Goal: Ask a question

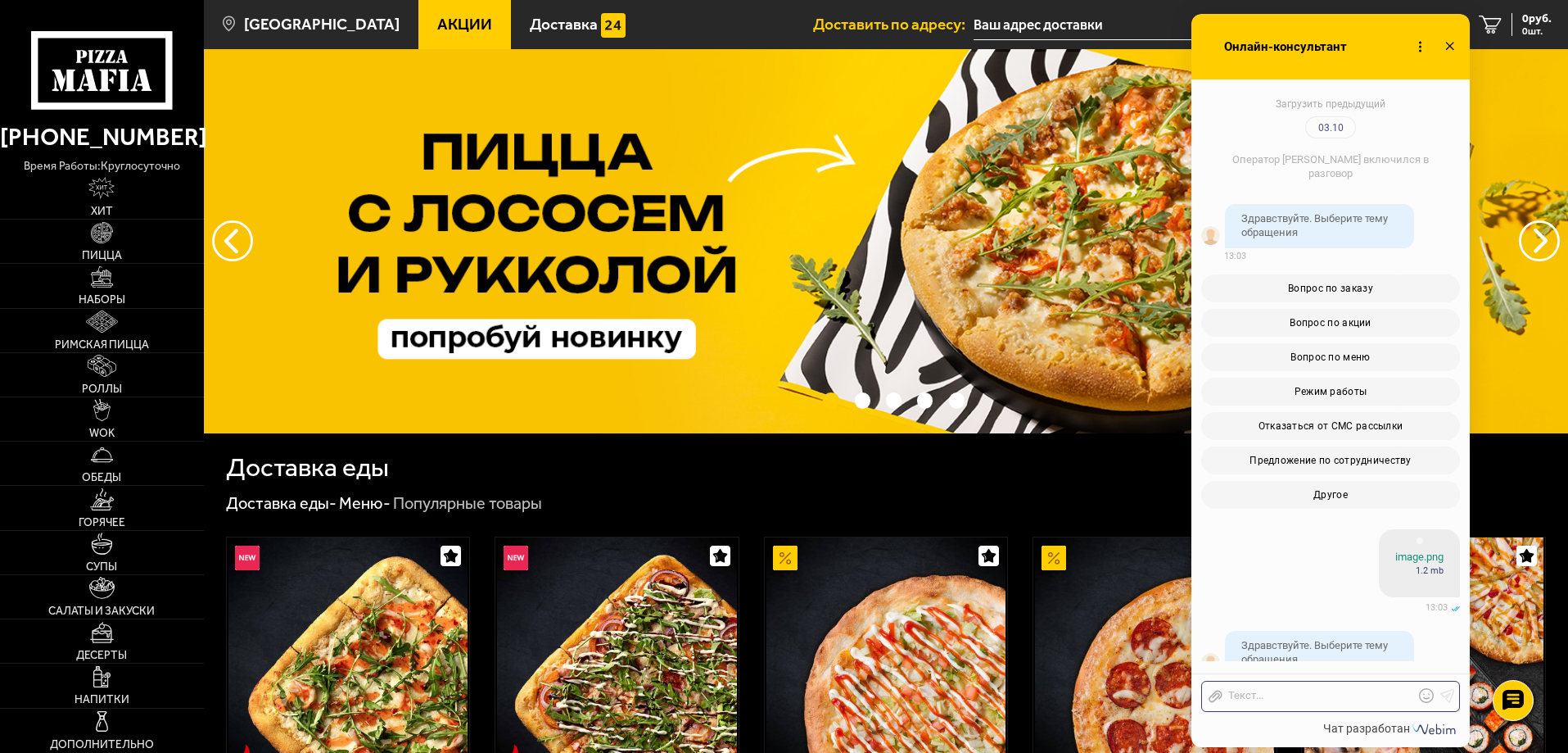
scroll to position [3920, 0]
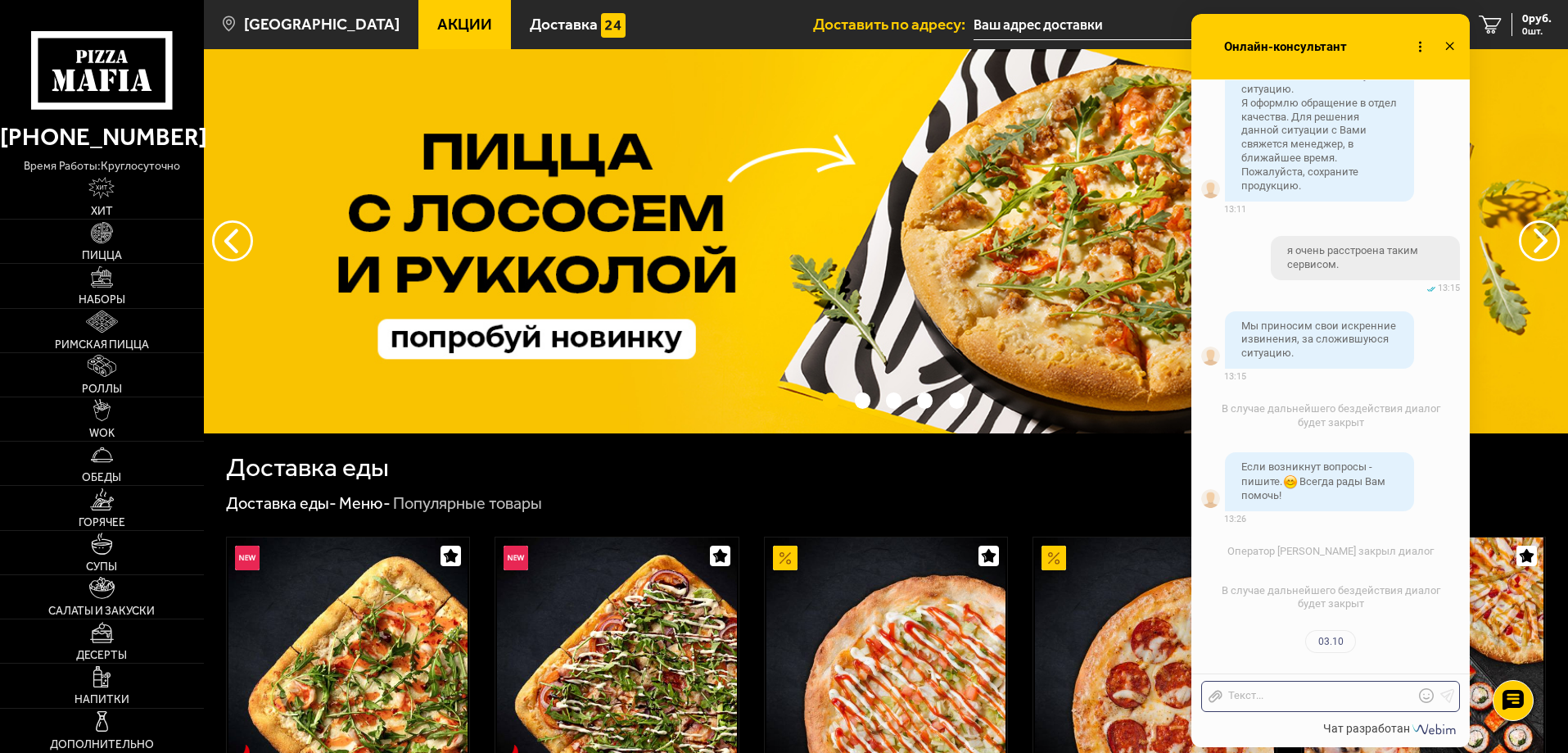
click at [1336, 701] on div at bounding box center [1318, 696] width 192 height 15
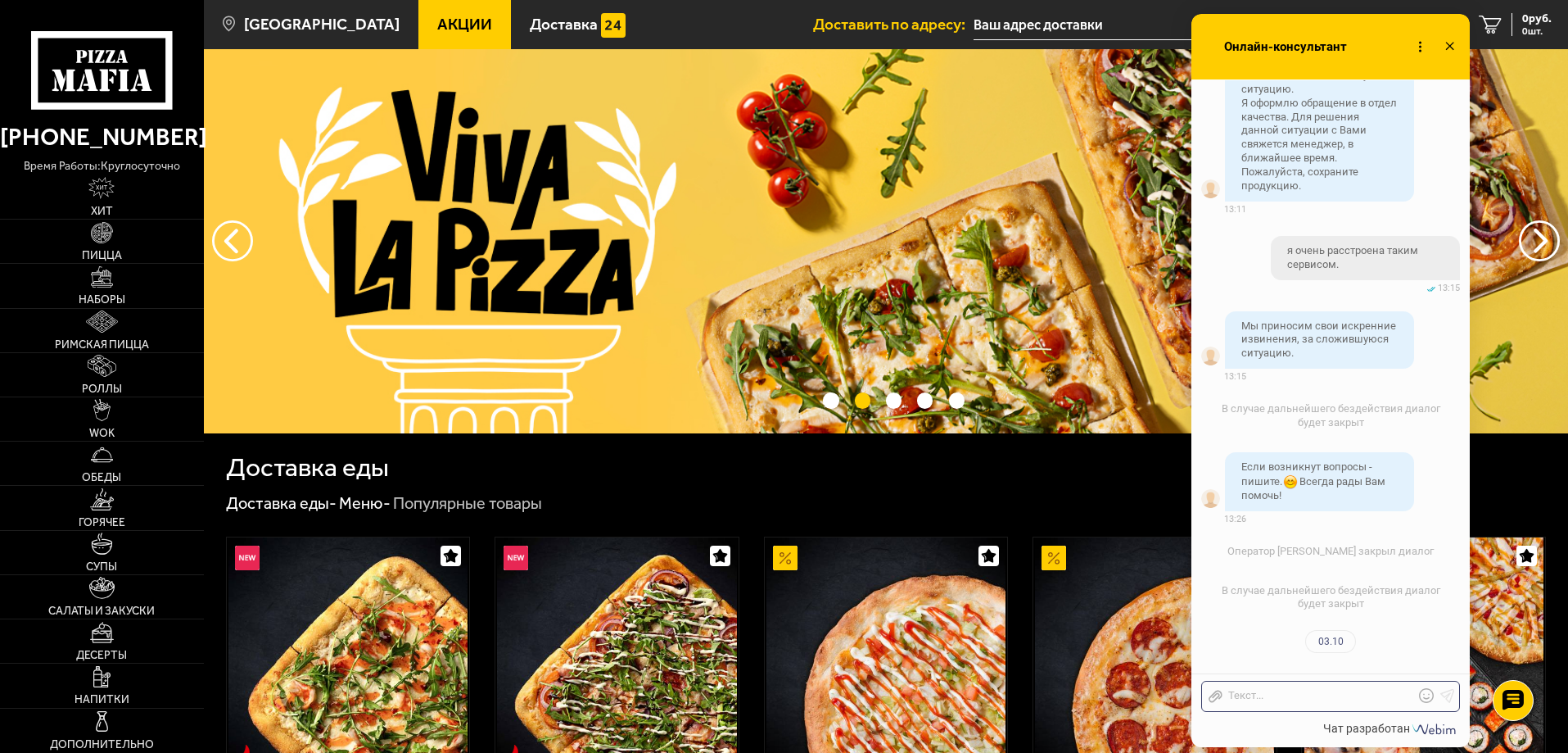
click at [1336, 701] on div at bounding box center [1318, 696] width 192 height 15
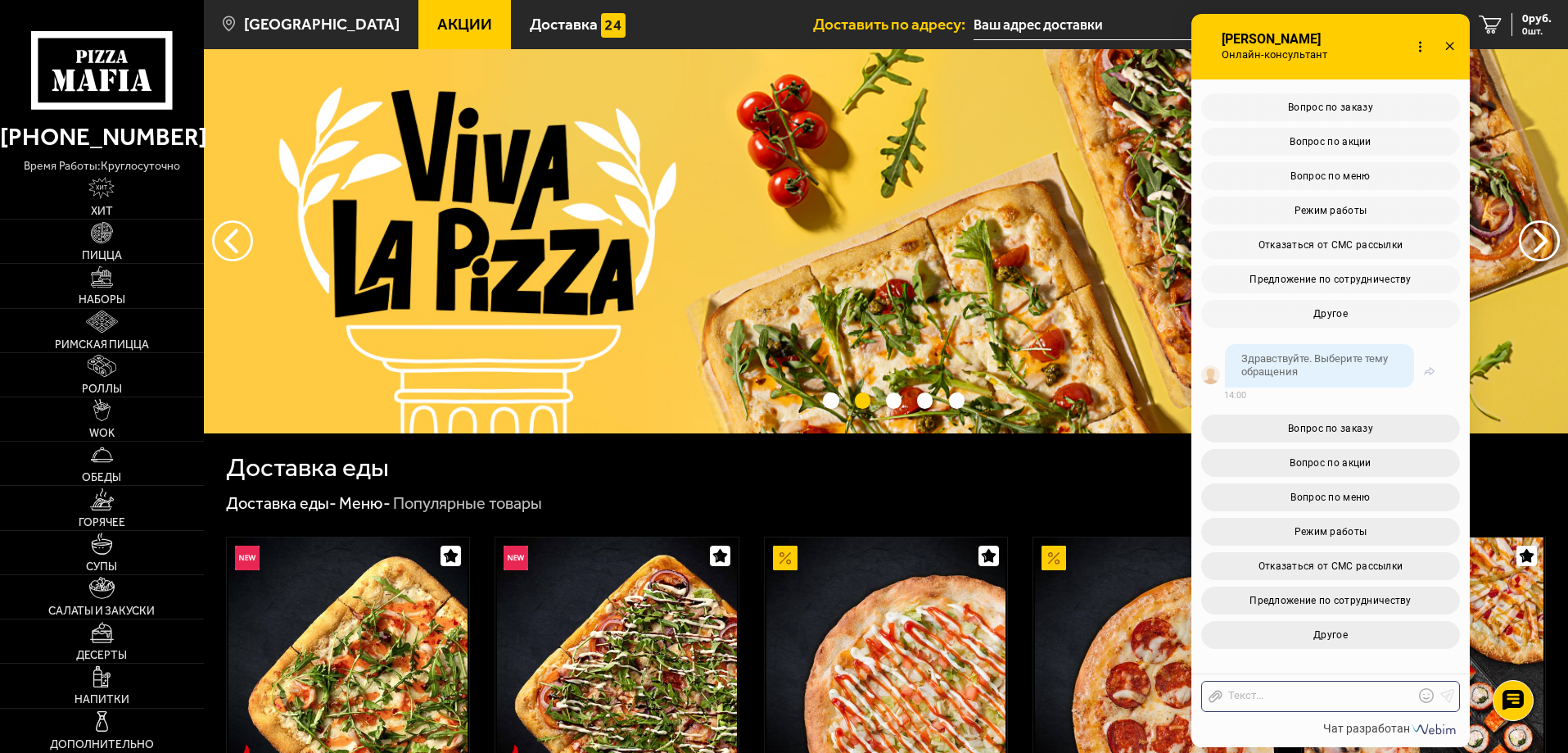
scroll to position [4707, 0]
click at [1385, 630] on button "Другое" at bounding box center [1330, 635] width 258 height 28
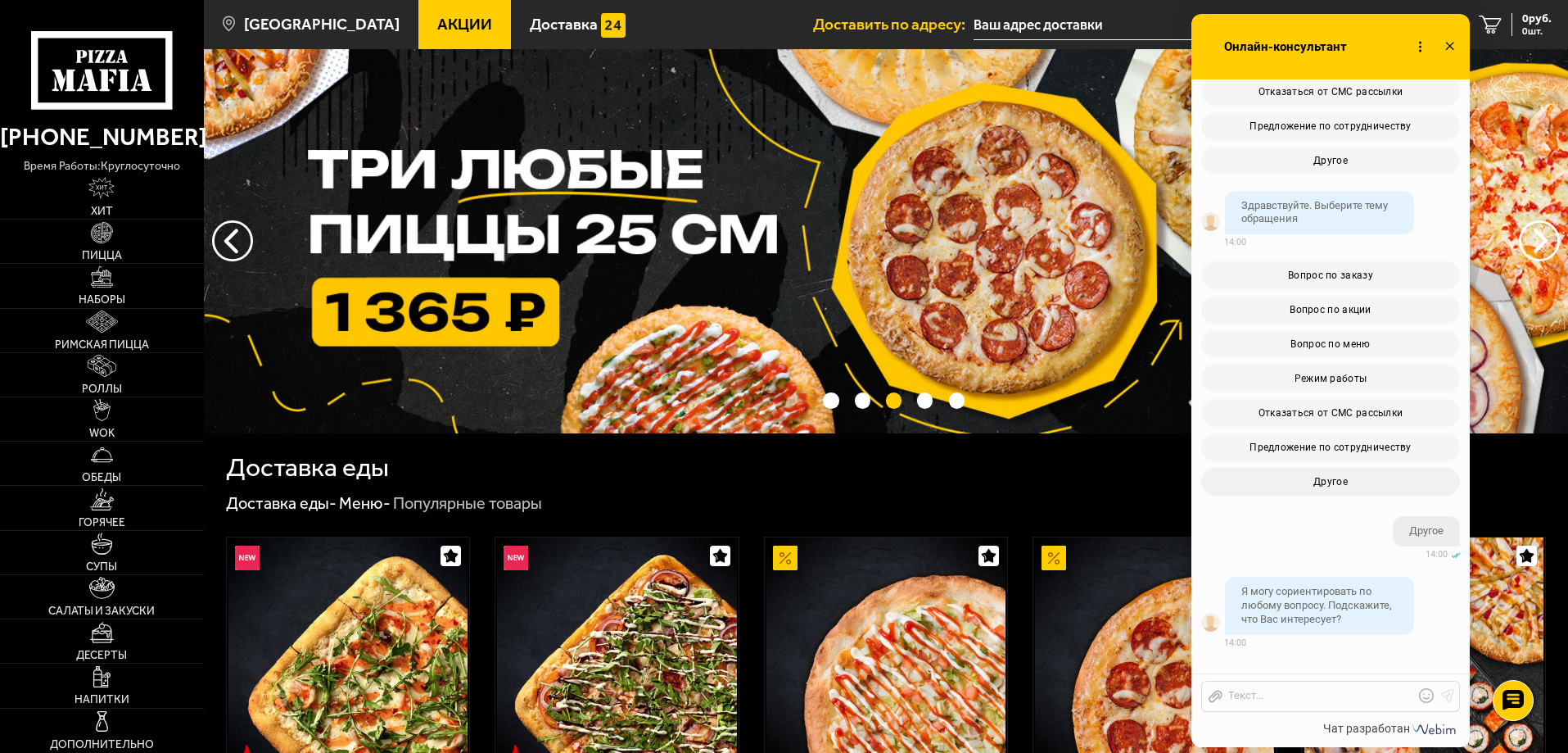
scroll to position [4384, 0]
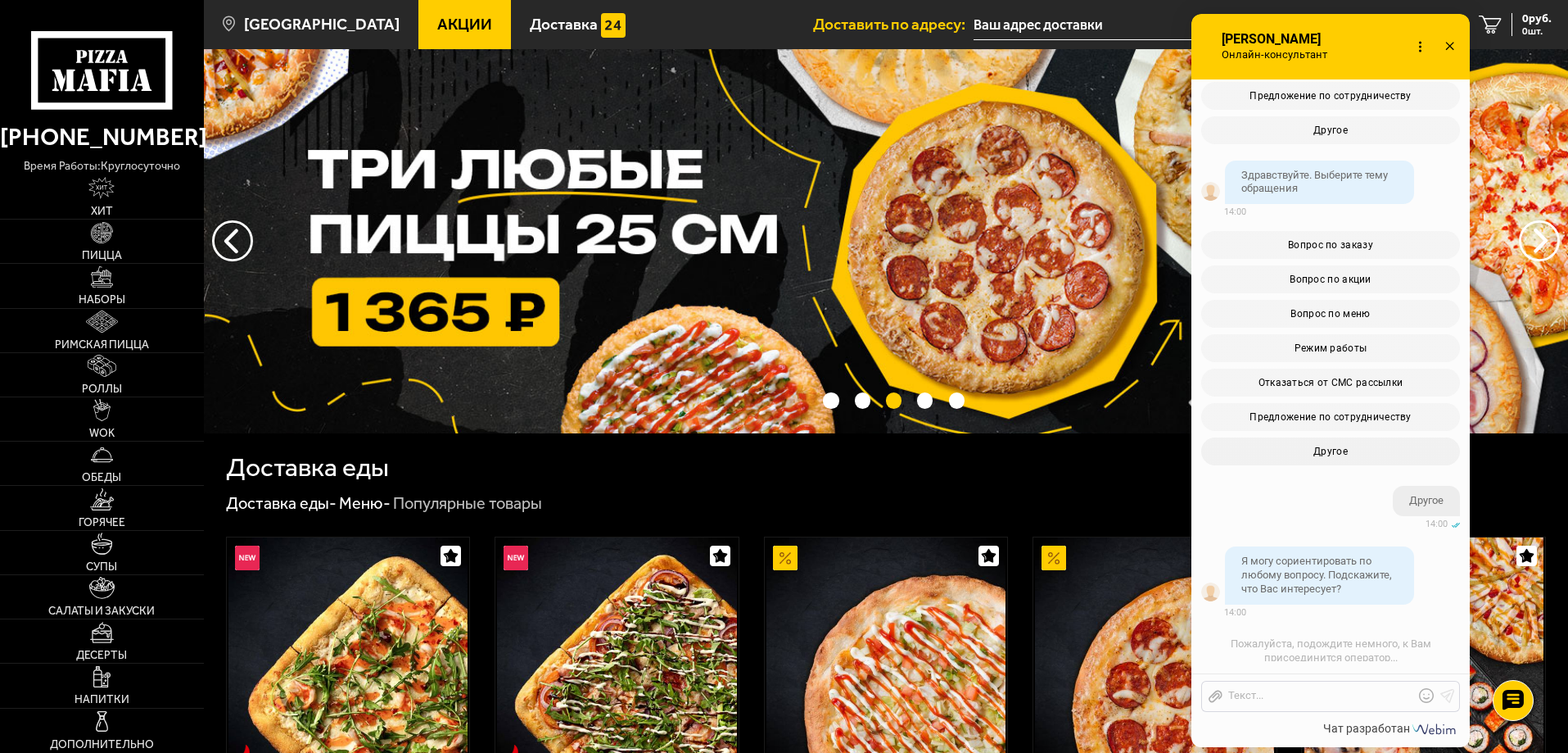
drag, startPoint x: 1288, startPoint y: 218, endPoint x: 1376, endPoint y: 247, distance: 92.7
copy span "Подскажите, когда приедут забирать неверный заказ и вернут деньги?"
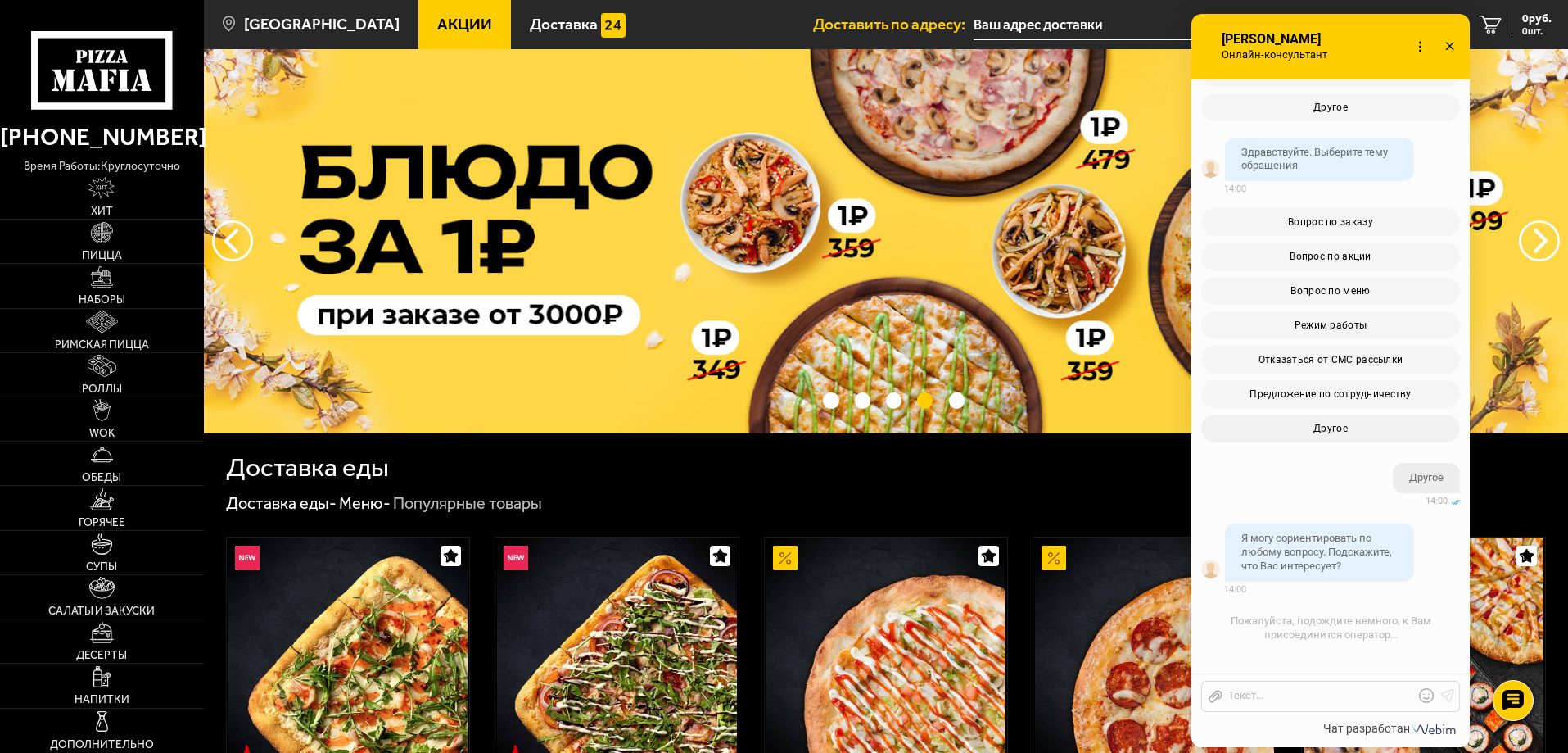
scroll to position [4876, 0]
click at [1372, 707] on div "Отправить файл Текст..." at bounding box center [1330, 696] width 258 height 31
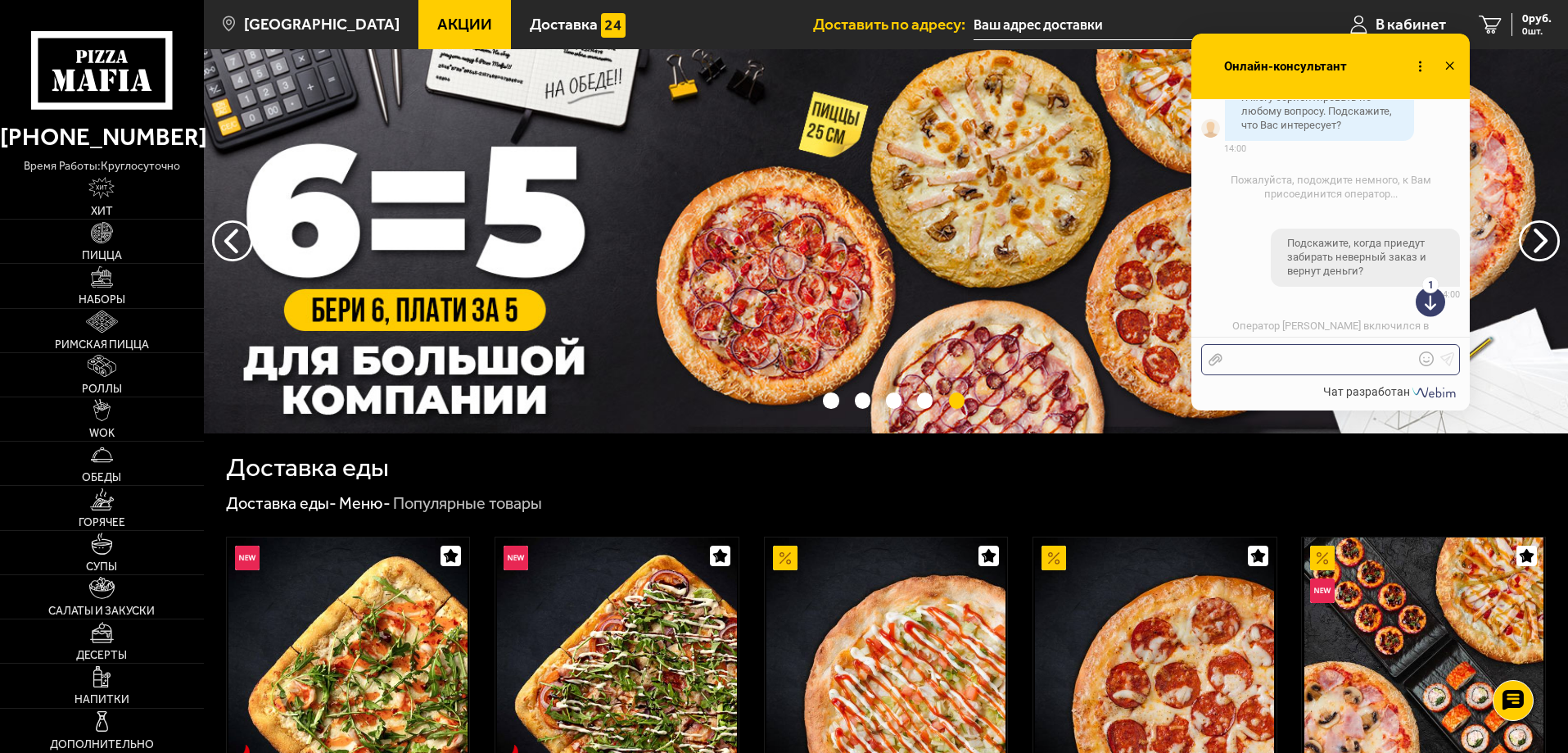
scroll to position [4685, 0]
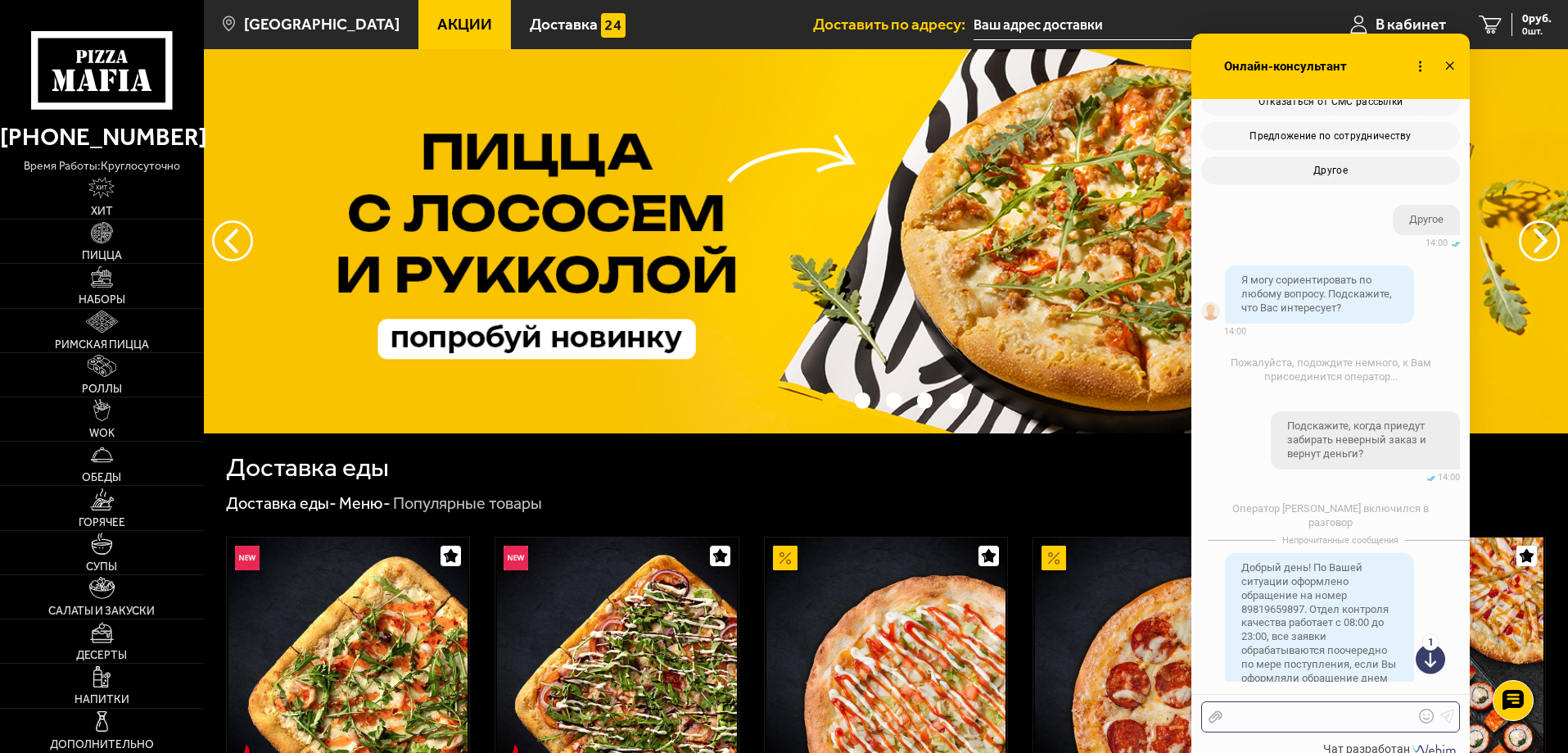
drag, startPoint x: 1340, startPoint y: 407, endPoint x: 1382, endPoint y: 764, distance: 359.5
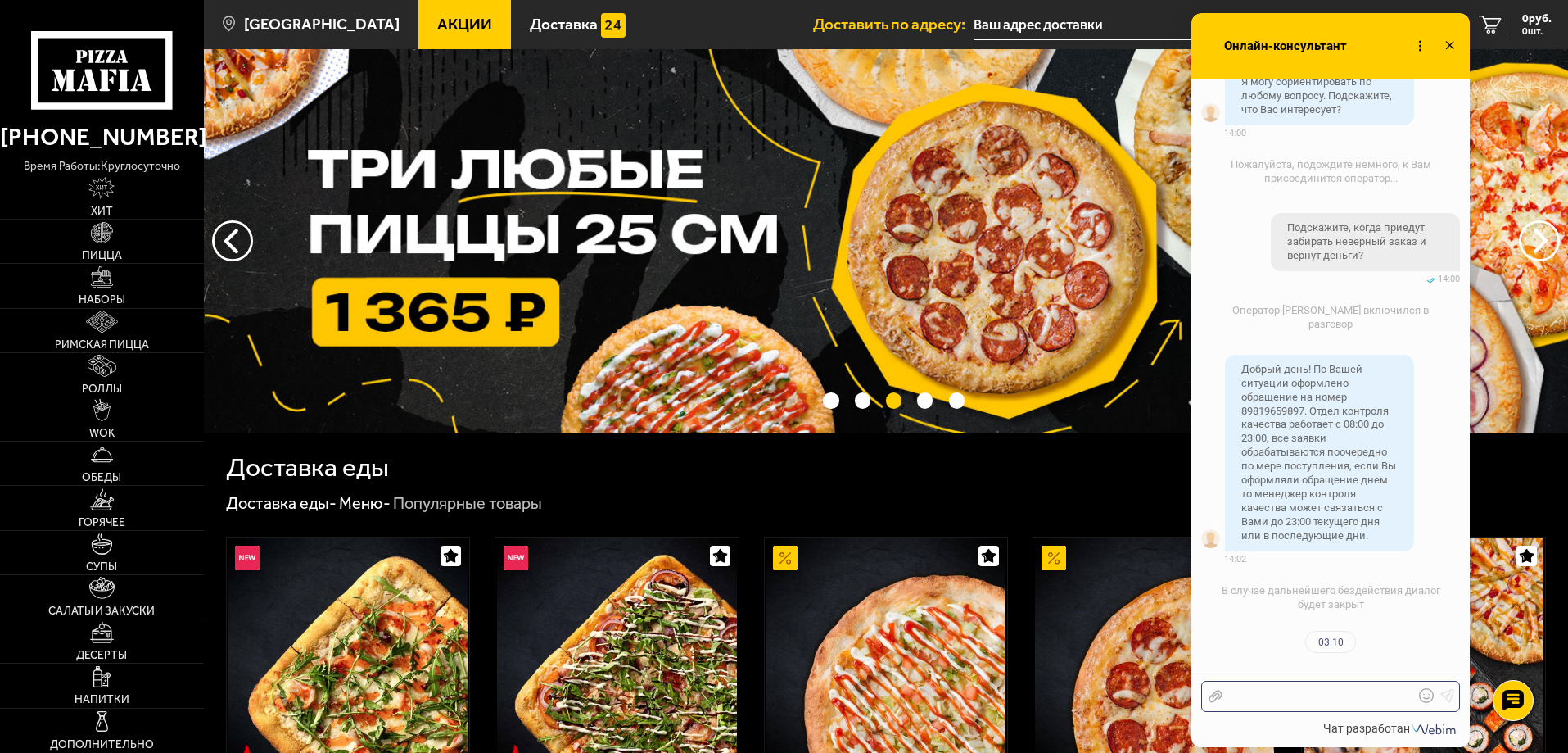
scroll to position [5370, 0]
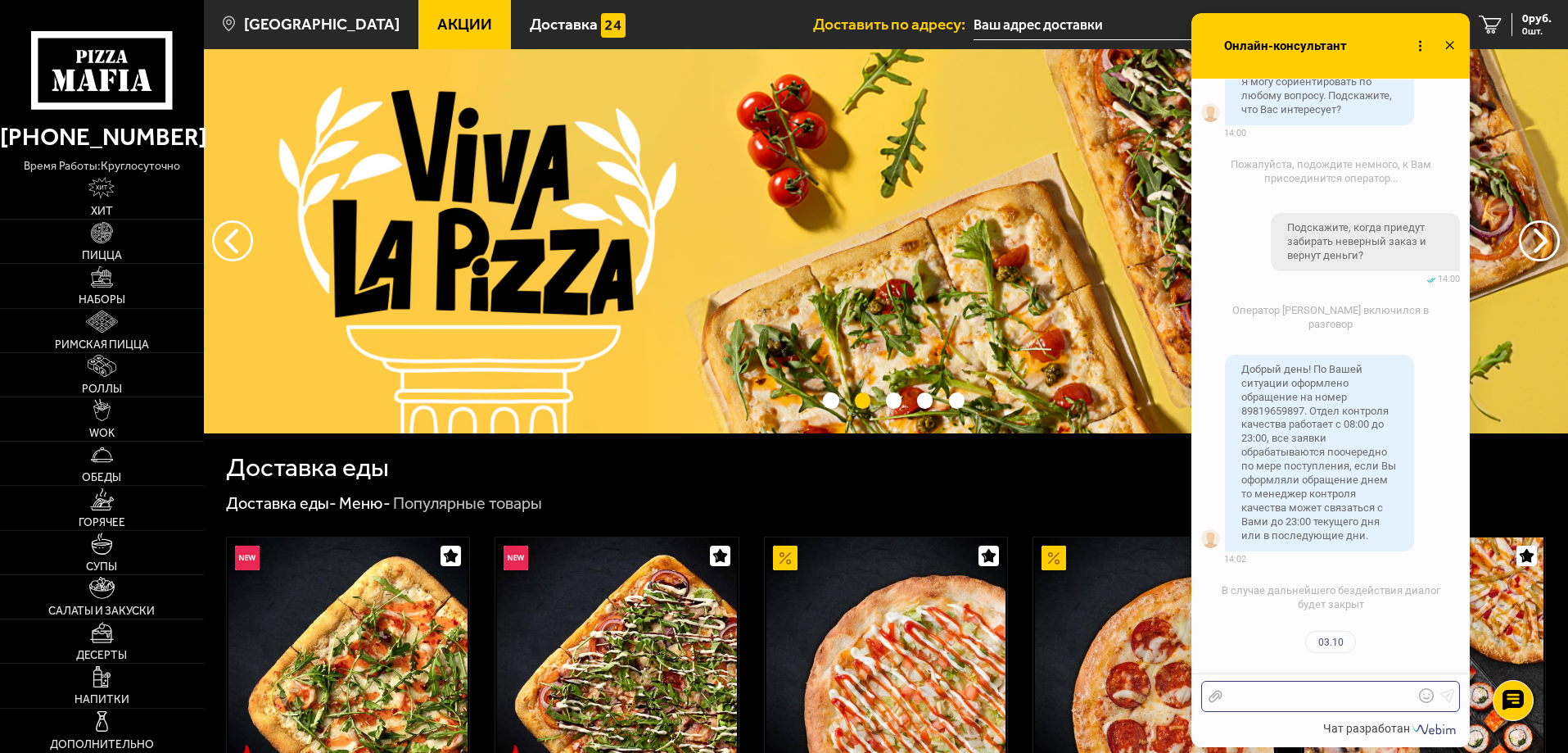
click at [1337, 688] on div at bounding box center [1318, 696] width 192 height 15
